Goal: Task Accomplishment & Management: Use online tool/utility

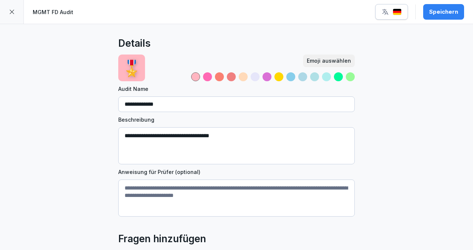
click at [444, 12] on div "Speichern" at bounding box center [443, 12] width 29 height 8
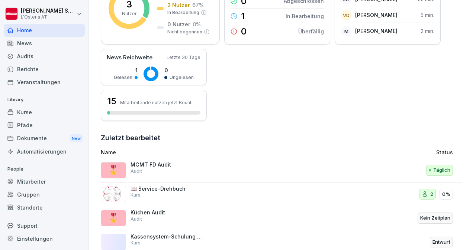
scroll to position [198, 0]
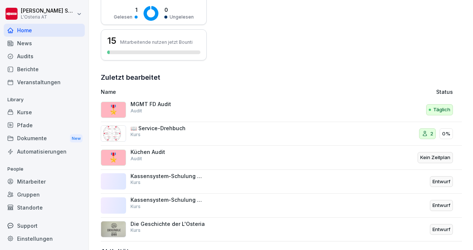
click at [380, 114] on div "Täglich" at bounding box center [395, 110] width 114 height 18
